Goal: Transaction & Acquisition: Purchase product/service

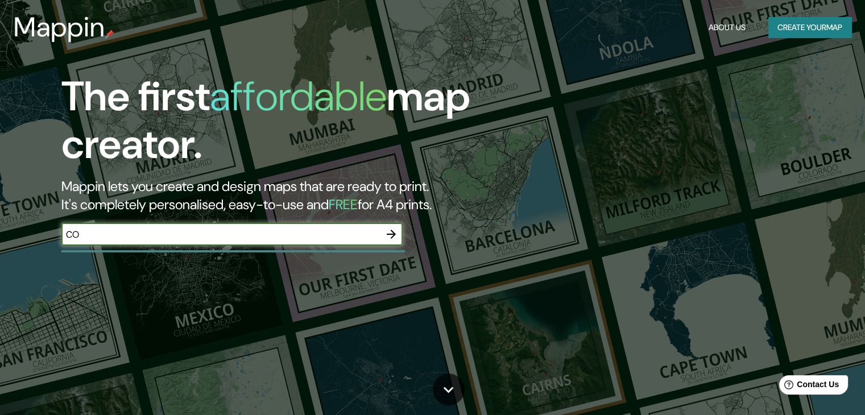
type input "C"
type input "[GEOGRAPHIC_DATA]"
click at [391, 234] on icon "button" at bounding box center [391, 234] width 9 height 9
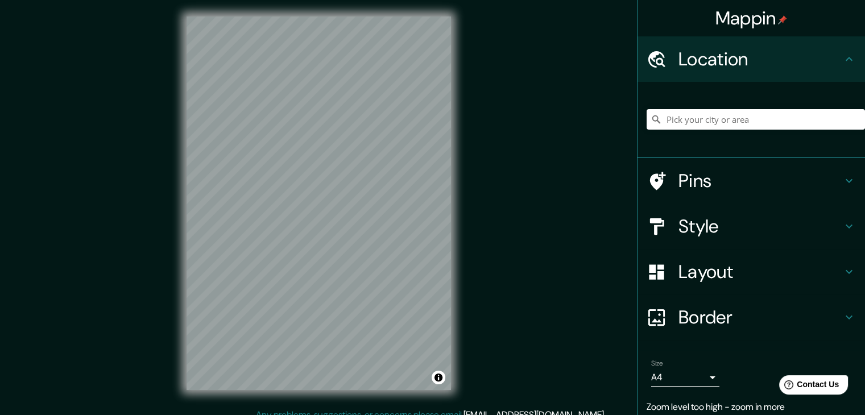
scroll to position [2, 0]
click at [706, 128] on input "Pick your city or area" at bounding box center [755, 119] width 218 height 20
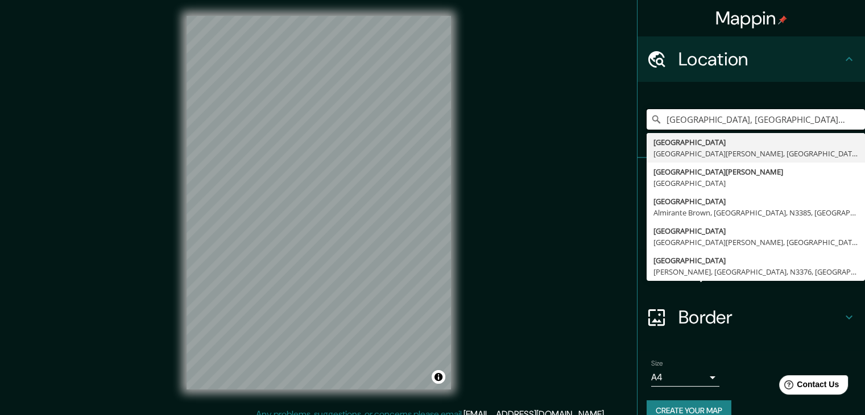
type input "[GEOGRAPHIC_DATA], [GEOGRAPHIC_DATA][PERSON_NAME], [GEOGRAPHIC_DATA]"
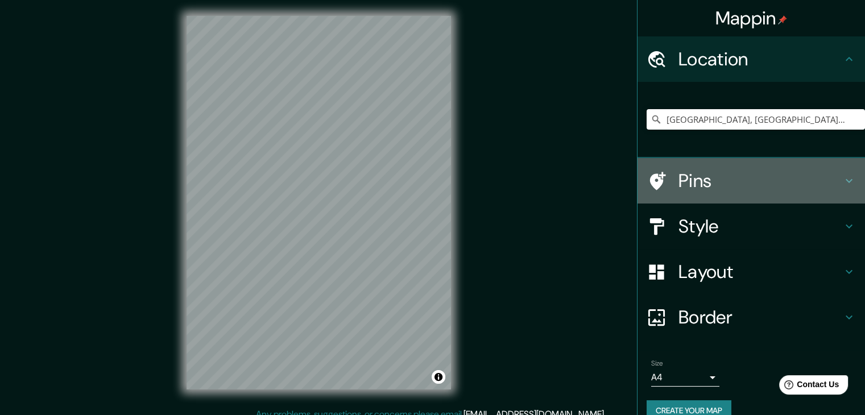
click at [678, 178] on h4 "Pins" at bounding box center [760, 180] width 164 height 23
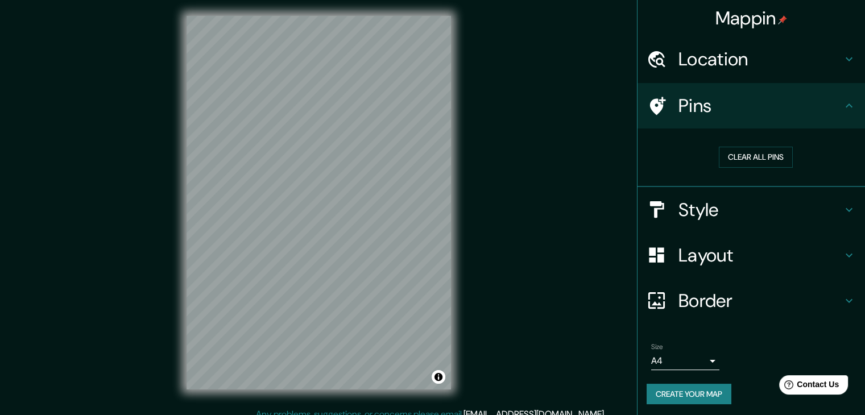
click at [701, 110] on h4 "Pins" at bounding box center [760, 105] width 164 height 23
click at [723, 154] on button "Clear all pins" at bounding box center [756, 157] width 74 height 21
click at [678, 266] on h4 "Layout" at bounding box center [760, 255] width 164 height 23
